Goal: Information Seeking & Learning: Learn about a topic

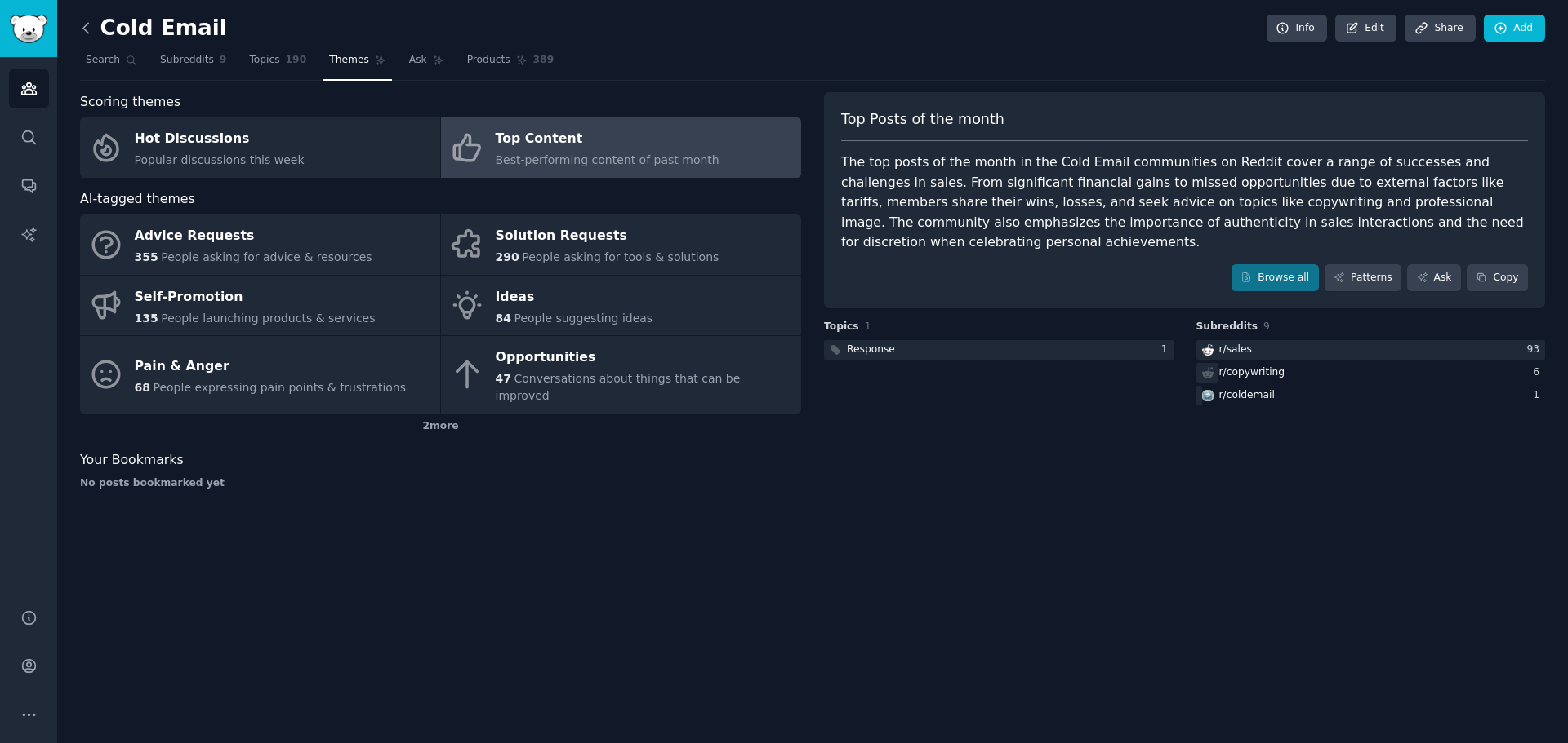
click at [94, 30] on icon at bounding box center [86, 29] width 17 height 17
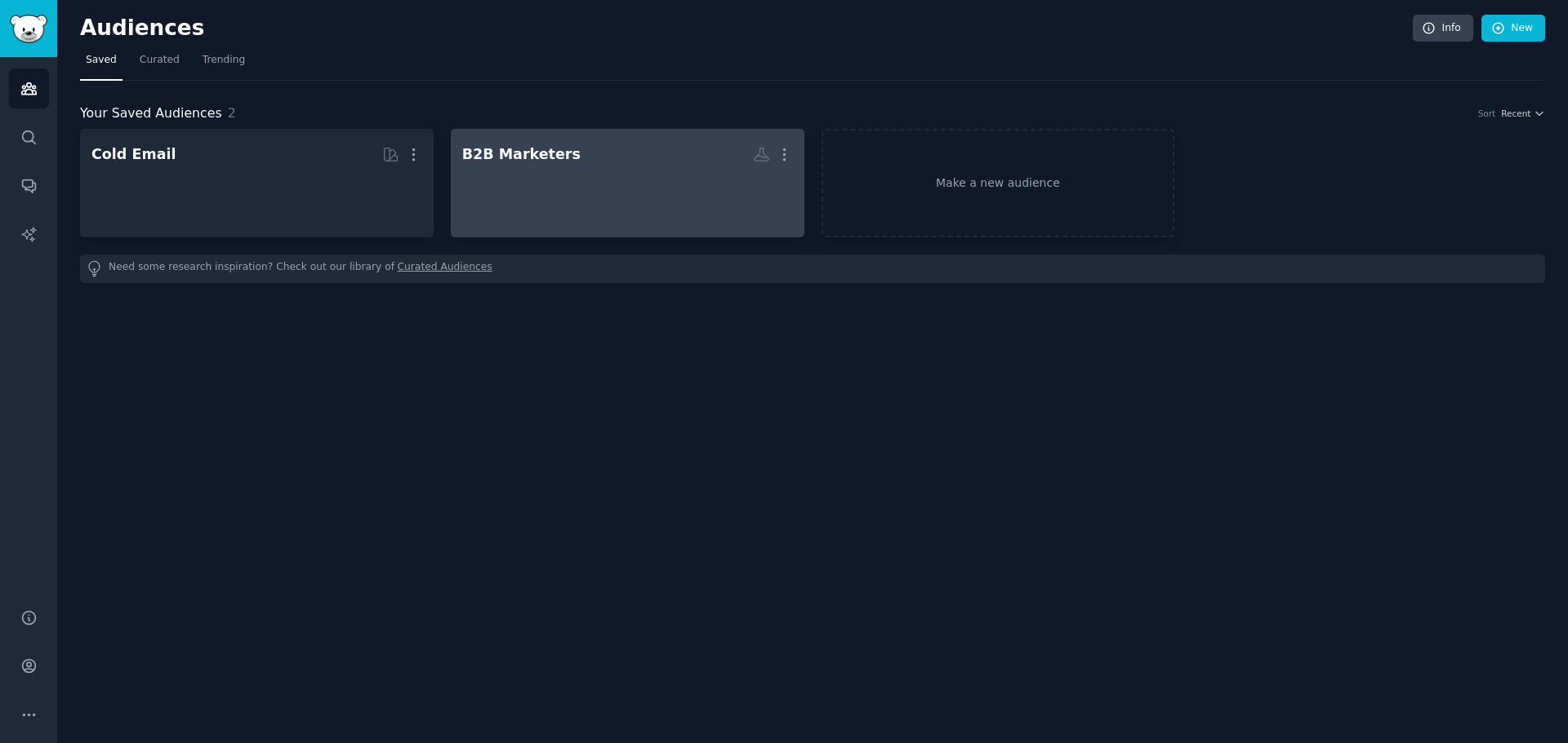
click at [662, 212] on div at bounding box center [627, 197] width 331 height 57
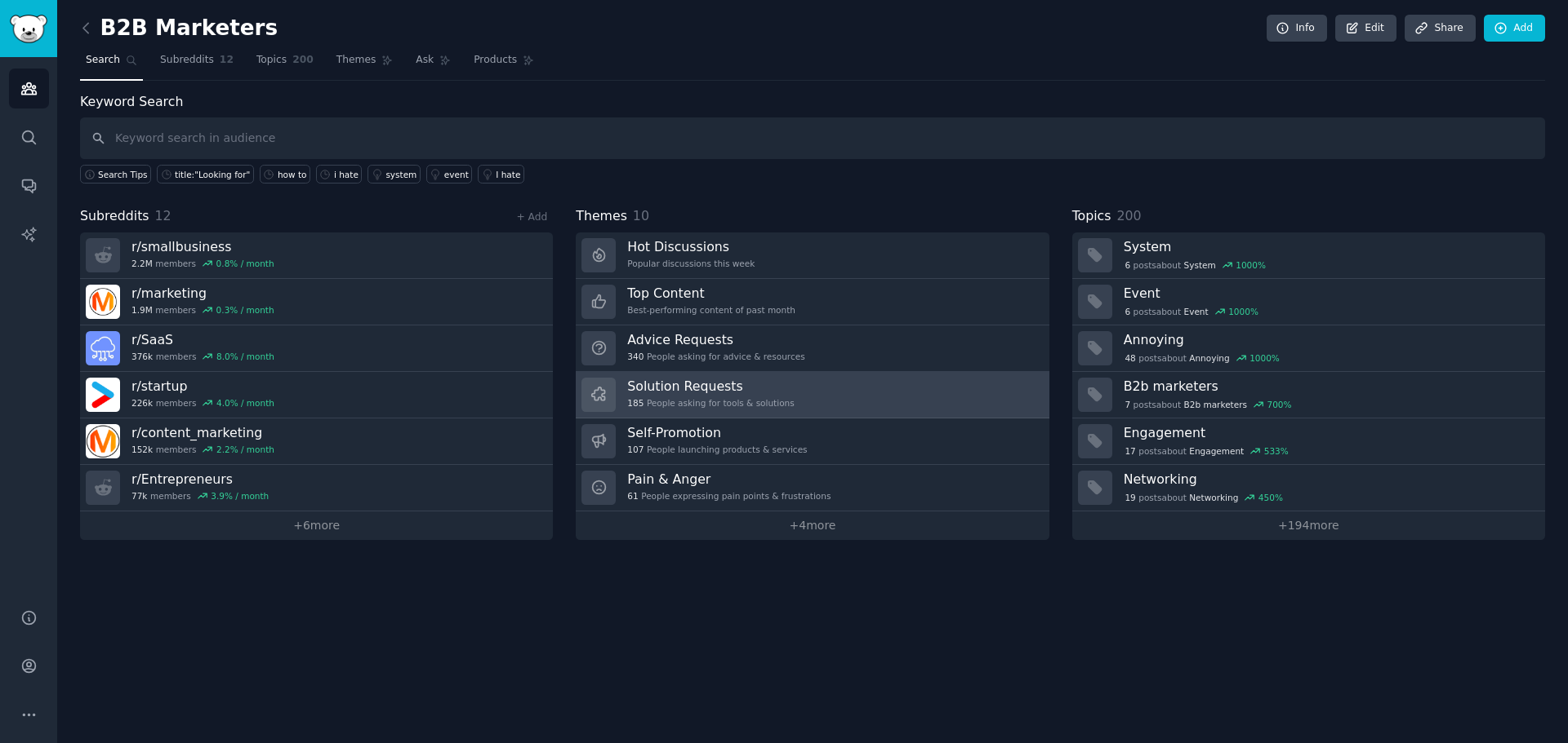
click at [670, 392] on h3 "Solution Requests" at bounding box center [710, 387] width 167 height 17
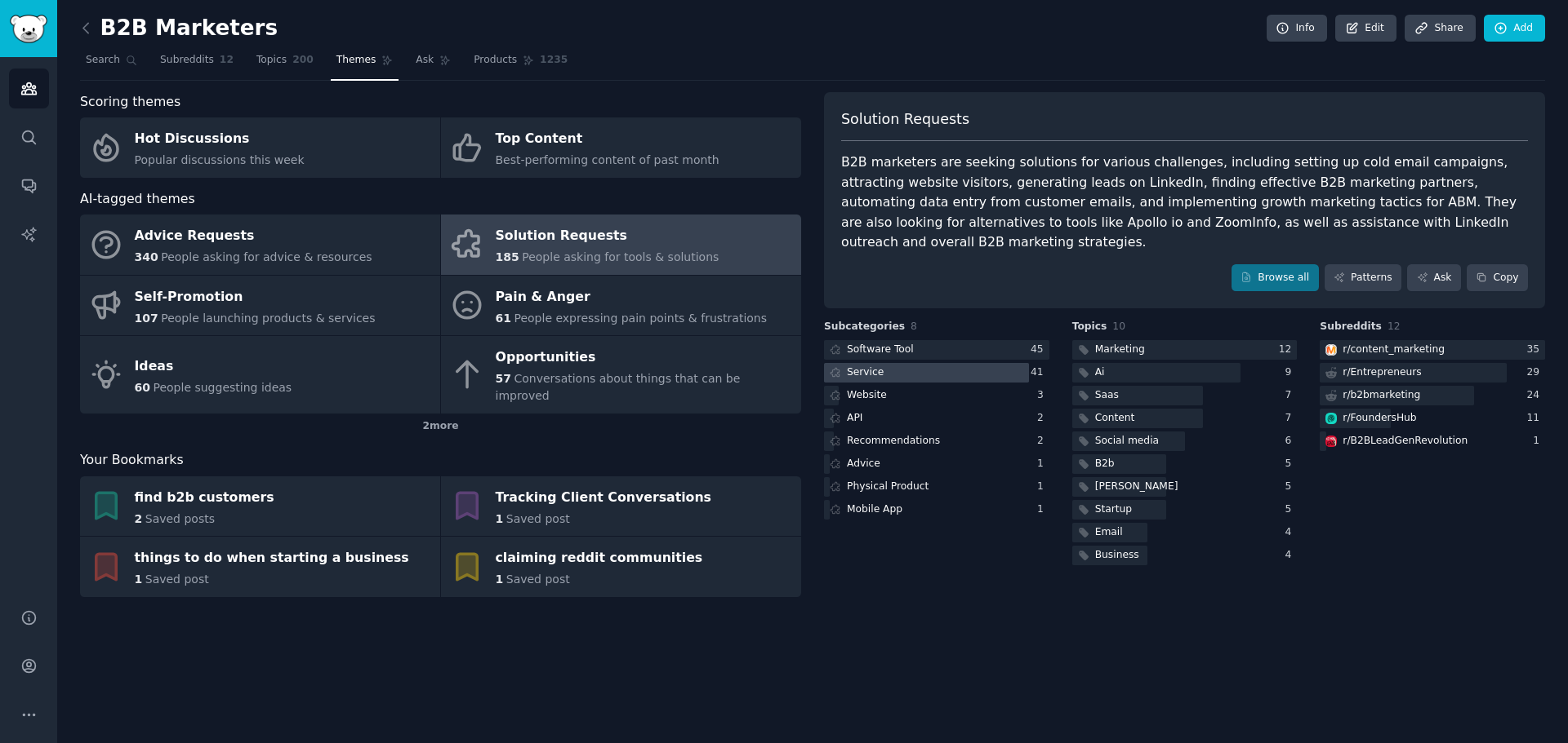
click at [871, 366] on div "Service" at bounding box center [865, 372] width 37 height 14
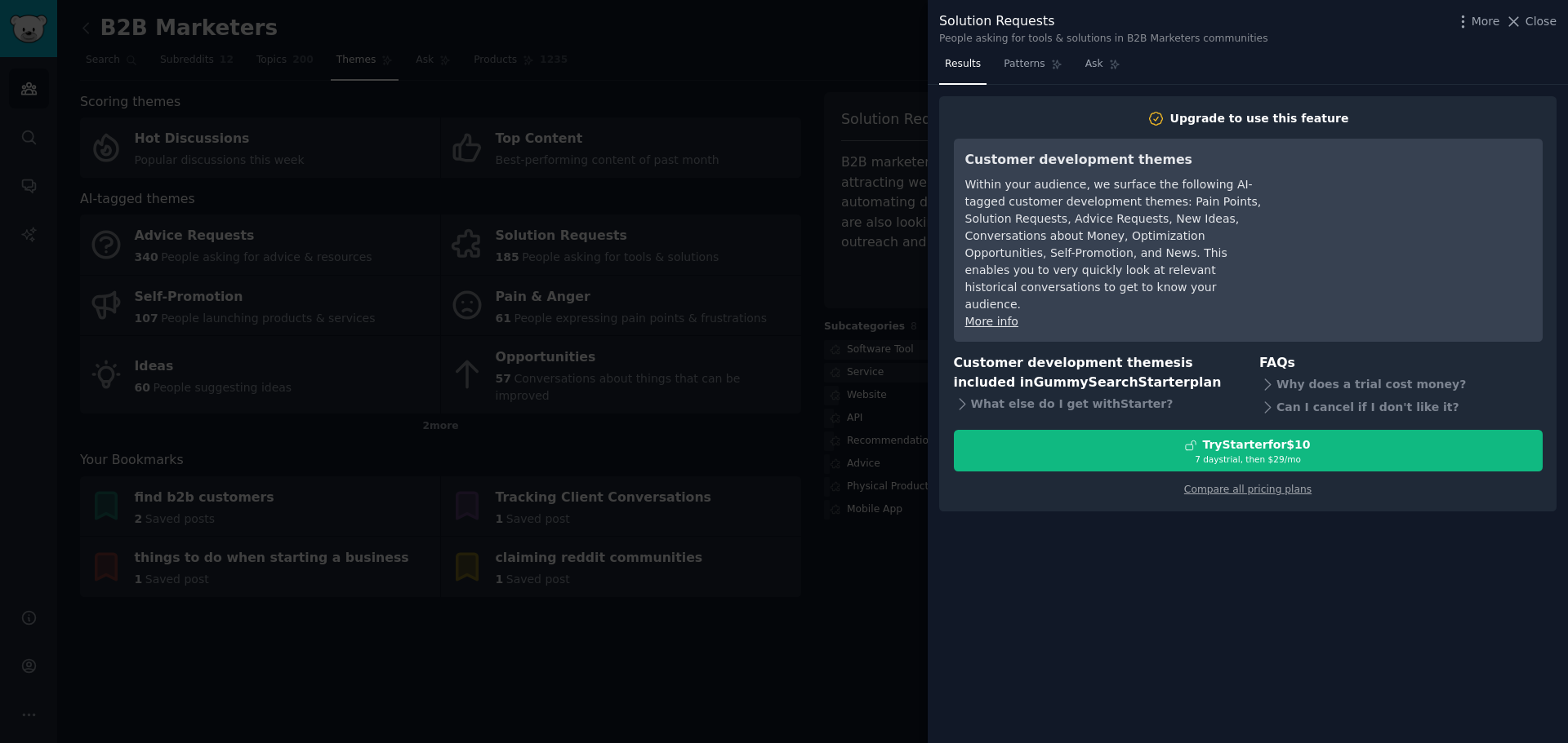
click at [1063, 515] on div "Results Patterns Ask Upgrade to use this feature Customer development themes Wi…" at bounding box center [1248, 397] width 641 height 692
click at [836, 549] on div at bounding box center [784, 372] width 1568 height 743
